Goal: Task Accomplishment & Management: Use online tool/utility

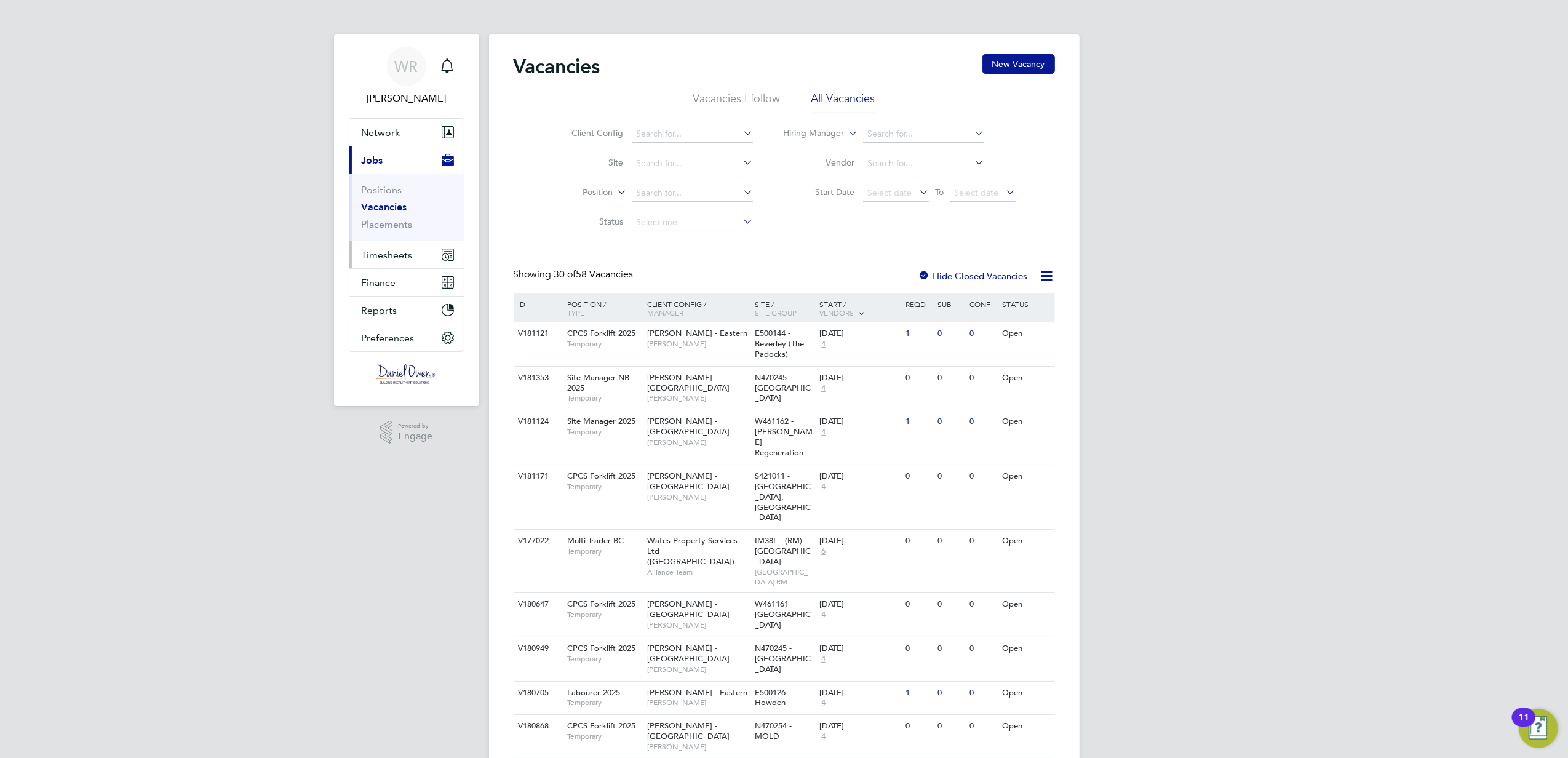
click at [389, 254] on span "Timesheets" at bounding box center [387, 255] width 51 height 12
click at [375, 211] on ul "Timesheets Expenses" at bounding box center [407, 226] width 114 height 50
click at [376, 217] on link "Timesheets" at bounding box center [387, 217] width 51 height 12
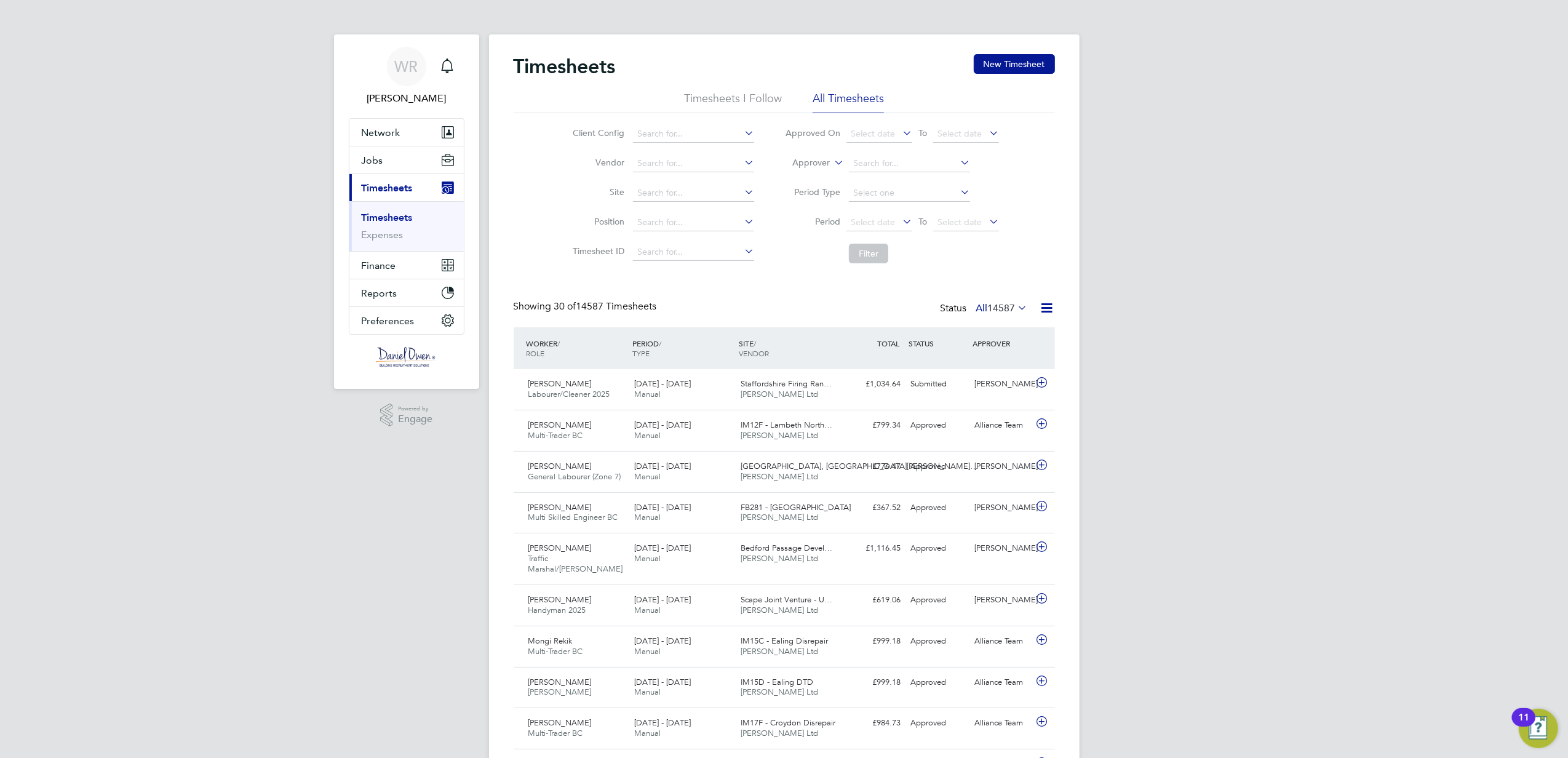
click at [825, 162] on label "Approver" at bounding box center [802, 162] width 55 height 12
click at [813, 178] on li "Worker" at bounding box center [800, 177] width 61 height 16
